Goal: Task Accomplishment & Management: Manage account settings

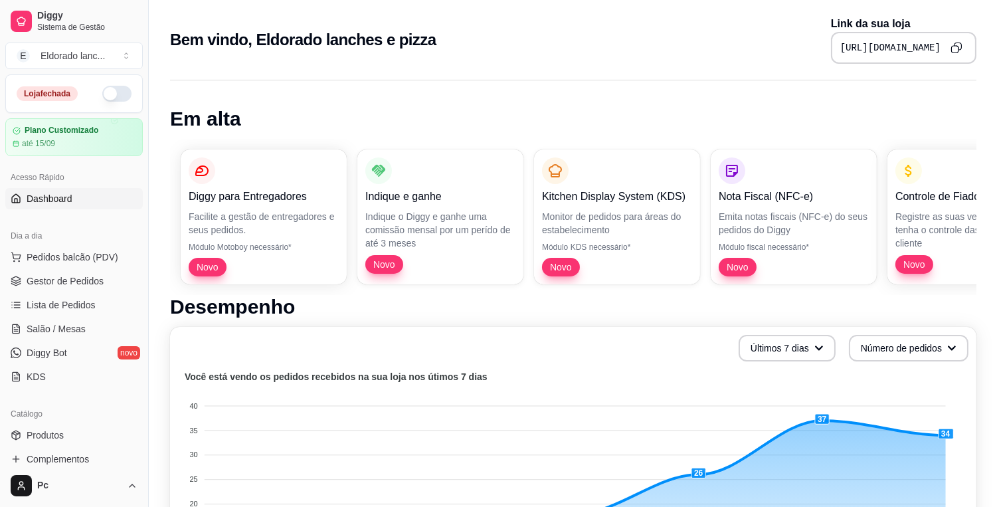
click at [107, 90] on button "button" at bounding box center [116, 94] width 29 height 16
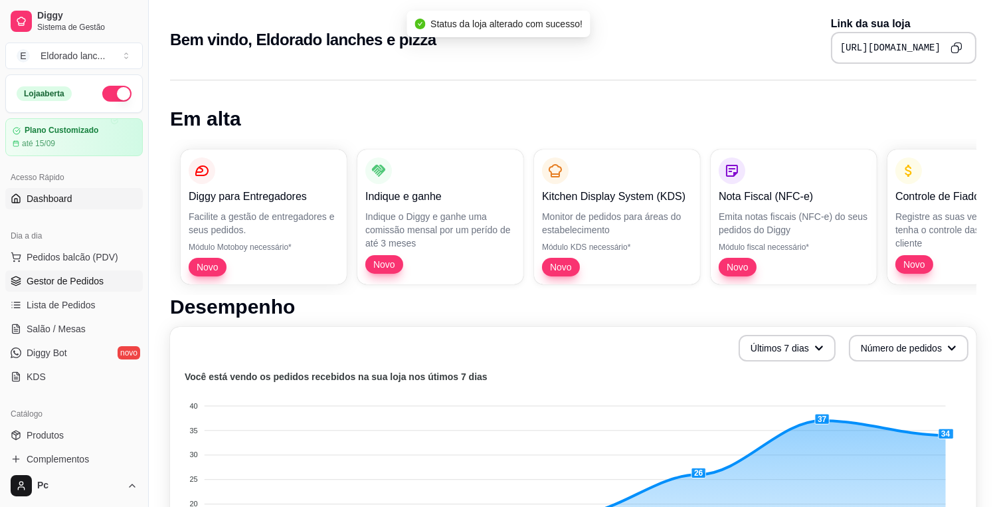
click at [70, 272] on link "Gestor de Pedidos" at bounding box center [74, 280] width 138 height 21
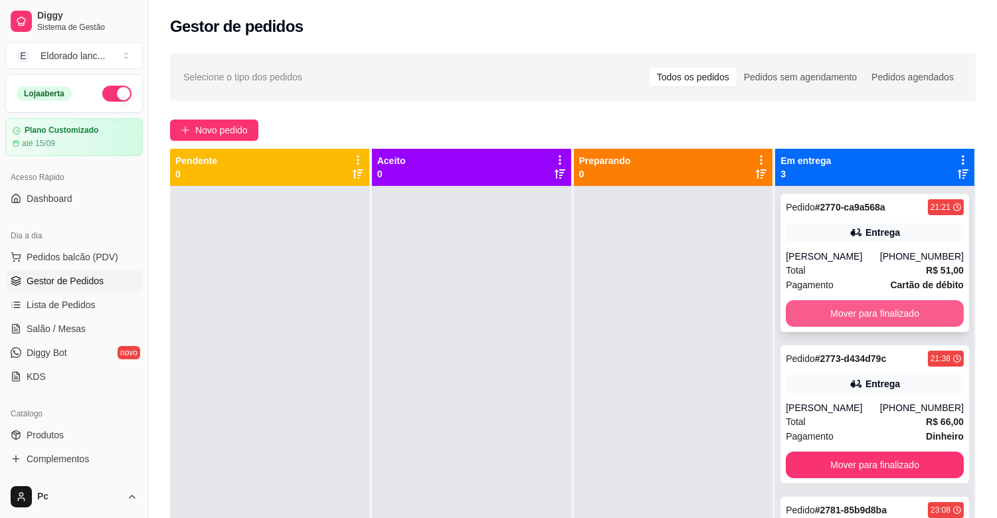
click at [854, 314] on button "Mover para finalizado" at bounding box center [875, 313] width 178 height 27
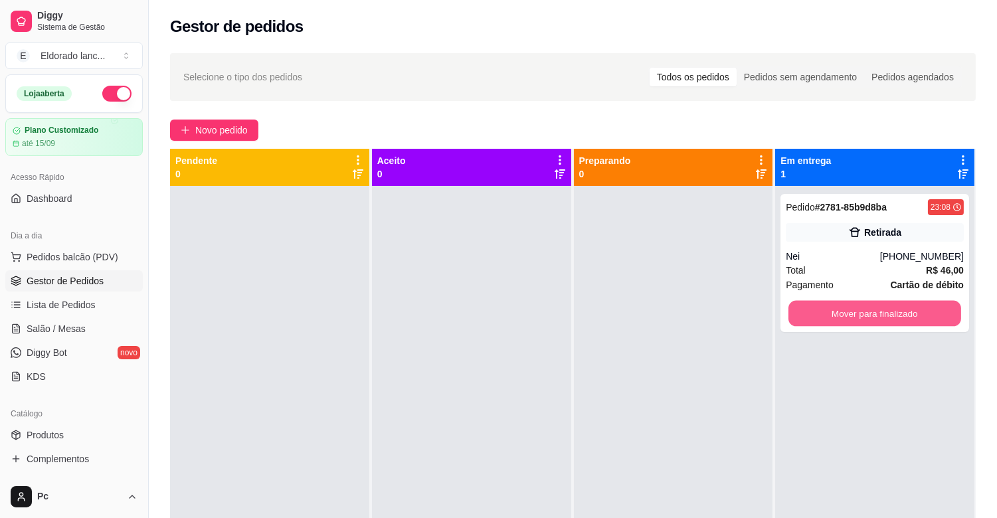
click at [854, 314] on button "Mover para finalizado" at bounding box center [875, 314] width 173 height 26
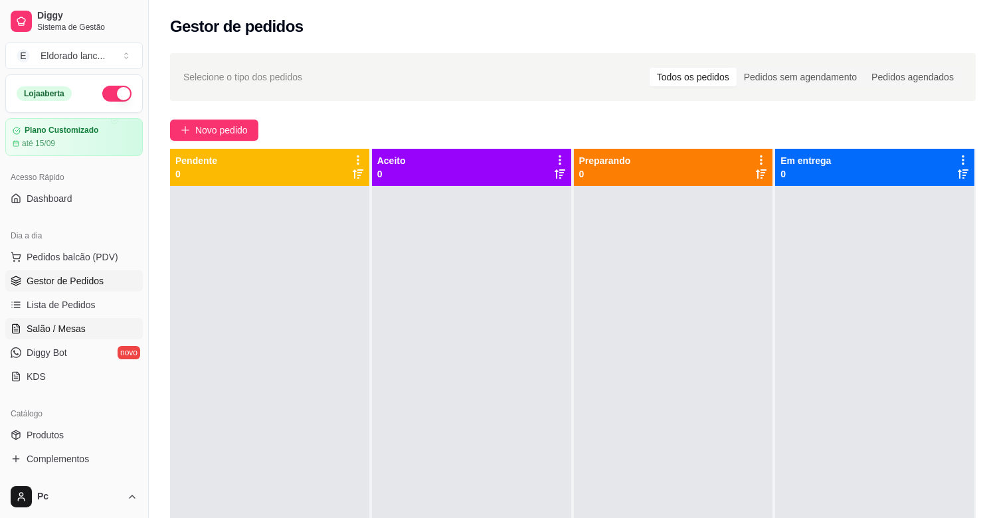
click at [96, 324] on link "Salão / Mesas" at bounding box center [74, 328] width 138 height 21
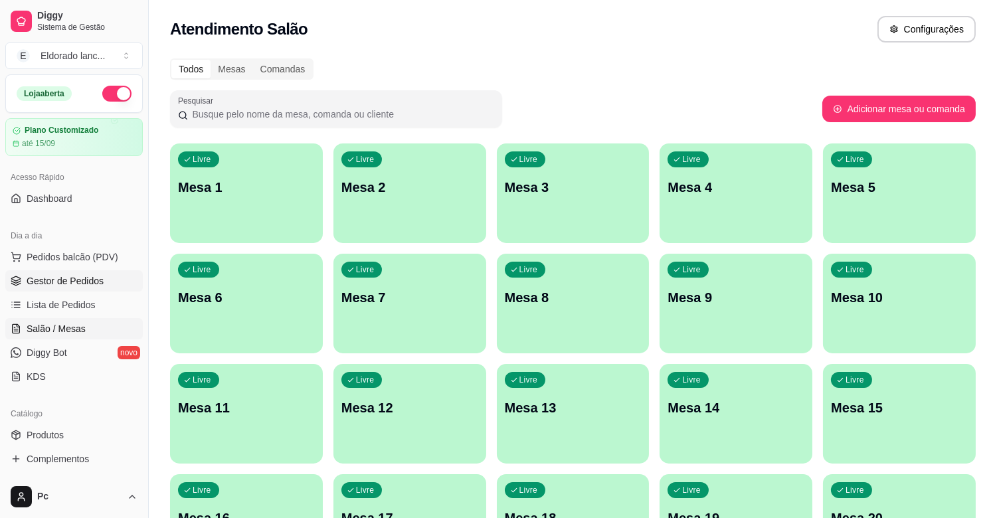
click at [117, 280] on link "Gestor de Pedidos" at bounding box center [74, 280] width 138 height 21
